Goal: Navigation & Orientation: Find specific page/section

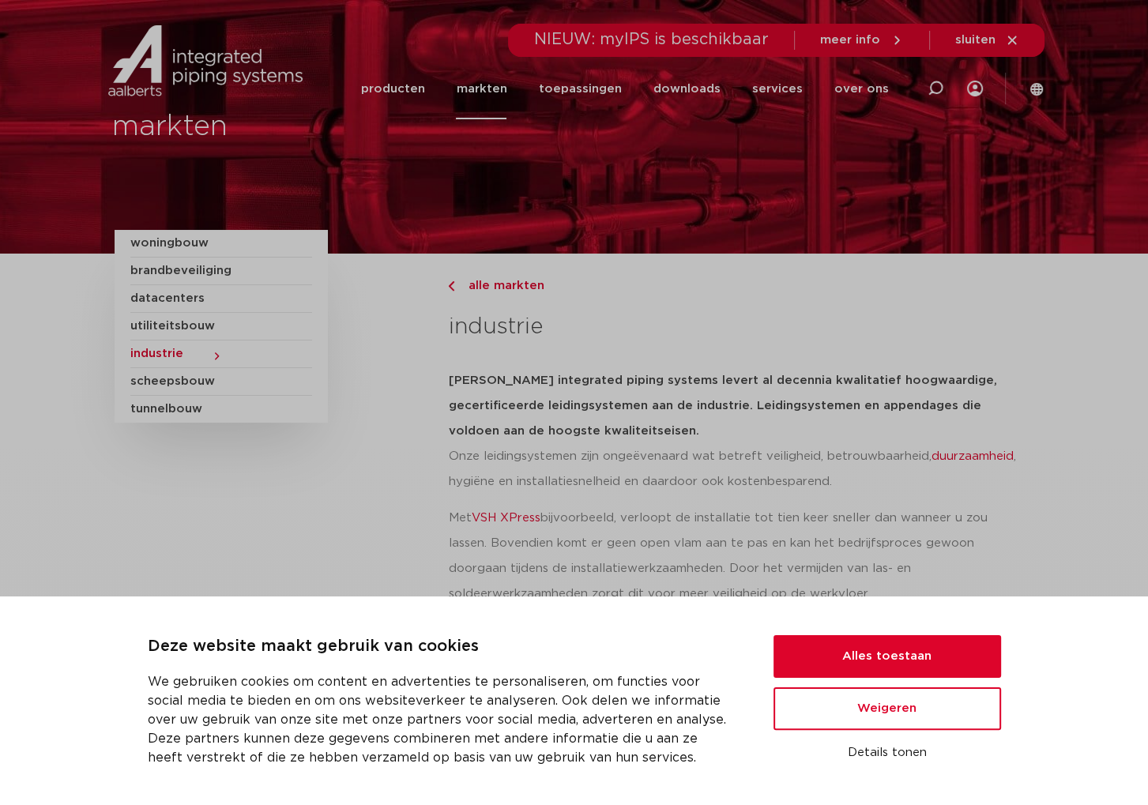
click at [192, 404] on span "tunnelbouw" at bounding box center [221, 409] width 182 height 27
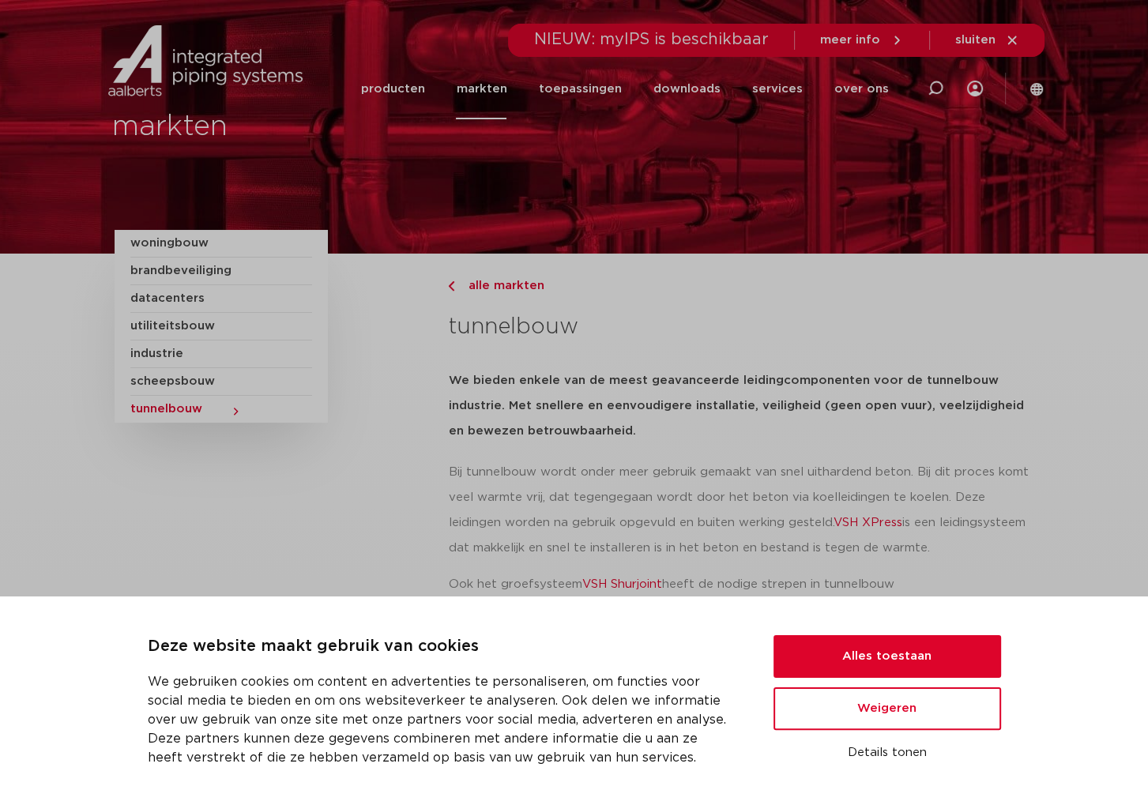
click at [187, 287] on span "datacenters" at bounding box center [221, 299] width 182 height 28
click at [187, 314] on span "utiliteitsbouw" at bounding box center [221, 327] width 182 height 28
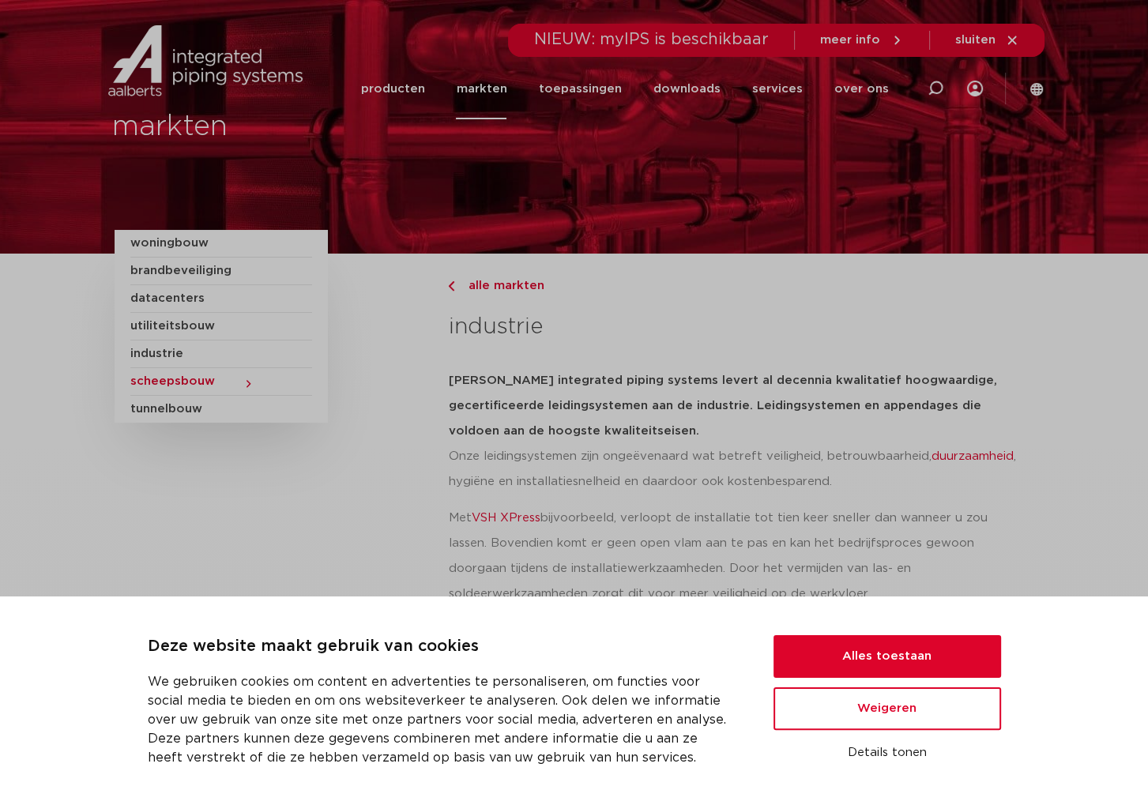
click at [203, 408] on span "tunnelbouw" at bounding box center [221, 409] width 182 height 27
